Goal: Find specific page/section: Find specific page/section

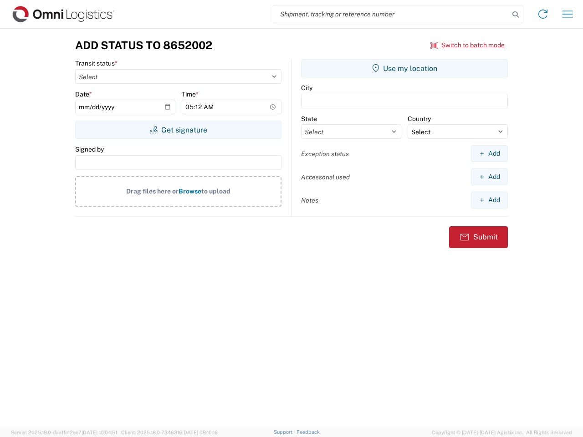
click at [391, 14] on input "search" at bounding box center [391, 13] width 236 height 17
click at [516, 15] on icon at bounding box center [515, 14] width 13 height 13
click at [543, 14] on icon at bounding box center [543, 14] width 15 height 15
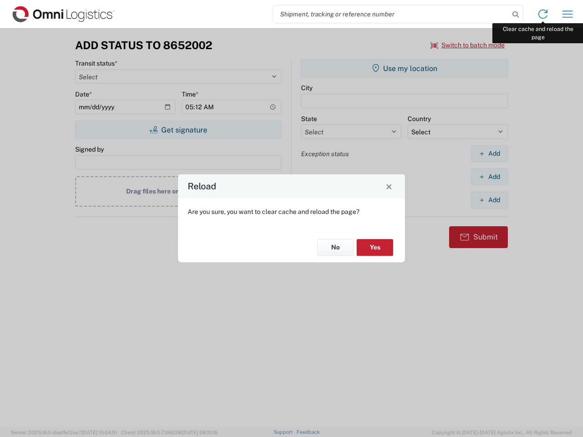
click at [568, 14] on div "Reload Are you sure, you want to clear cache and reload the page? No Yes" at bounding box center [291, 218] width 583 height 437
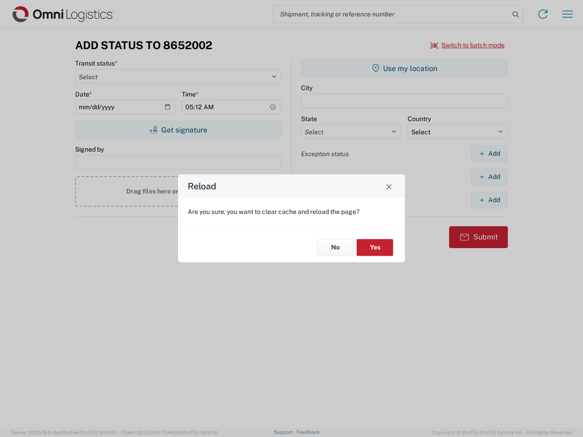
click at [468, 45] on div "Reload Are you sure, you want to clear cache and reload the page? No Yes" at bounding box center [291, 218] width 583 height 437
click at [178, 130] on div "Reload Are you sure, you want to clear cache and reload the page? No Yes" at bounding box center [291, 218] width 583 height 437
click at [405, 68] on div "Reload Are you sure, you want to clear cache and reload the page? No Yes" at bounding box center [291, 218] width 583 height 437
click at [489, 154] on div "Reload Are you sure, you want to clear cache and reload the page? No Yes" at bounding box center [291, 218] width 583 height 437
click at [489, 177] on div "Reload Are you sure, you want to clear cache and reload the page? No Yes" at bounding box center [291, 218] width 583 height 437
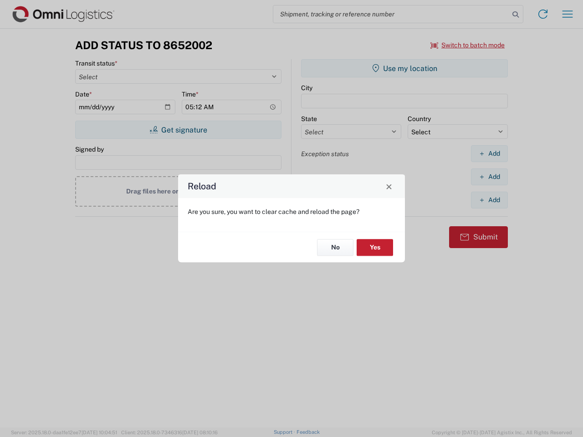
click at [489, 200] on div "Reload Are you sure, you want to clear cache and reload the page? No Yes" at bounding box center [291, 218] width 583 height 437
